Goal: Complete application form

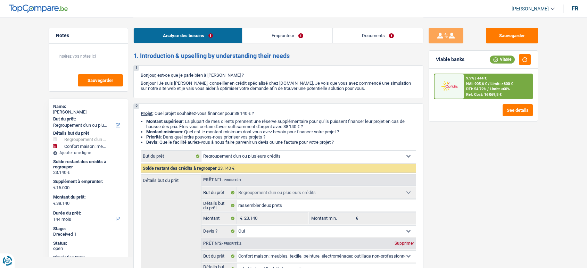
select select "refinancing"
select select "household"
select select "144"
select select "refinancing"
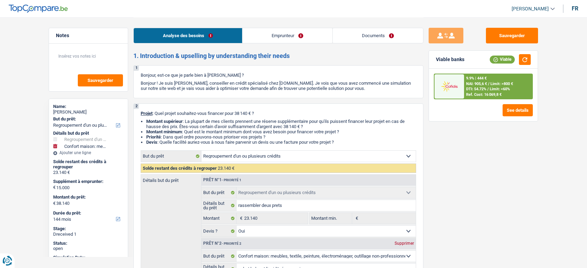
select select "refinancing"
select select "yes"
select select "household"
select select "false"
select select "144"
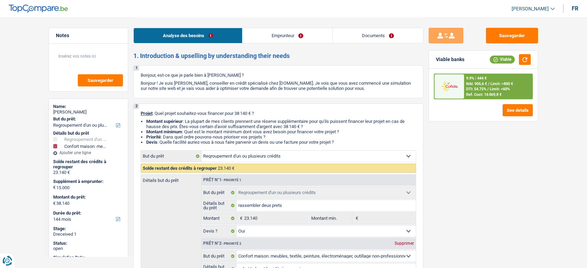
select select "worker"
select select "netSalary"
select select "ownerWithMortgage"
select select "mortgage"
select select "300"
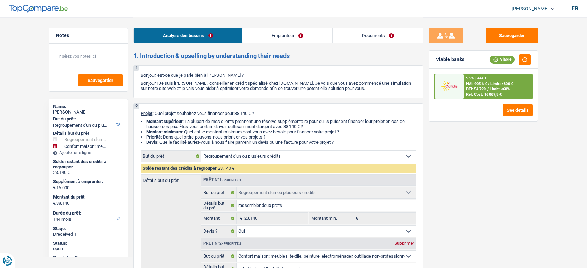
select select "renovationLoan"
select select "84"
select select "personalLoan"
select select "smallWorks"
select select "48"
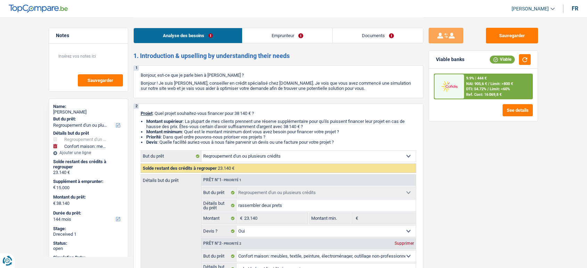
select select "refinancing"
select select "yes"
select select "household"
select select "false"
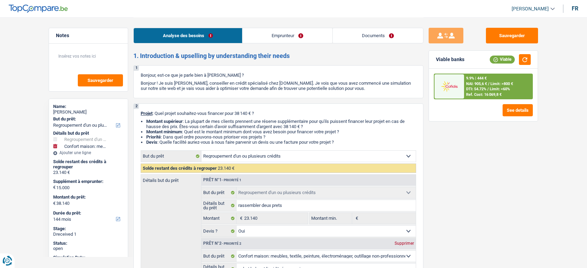
select select "144"
